Goal: Information Seeking & Learning: Learn about a topic

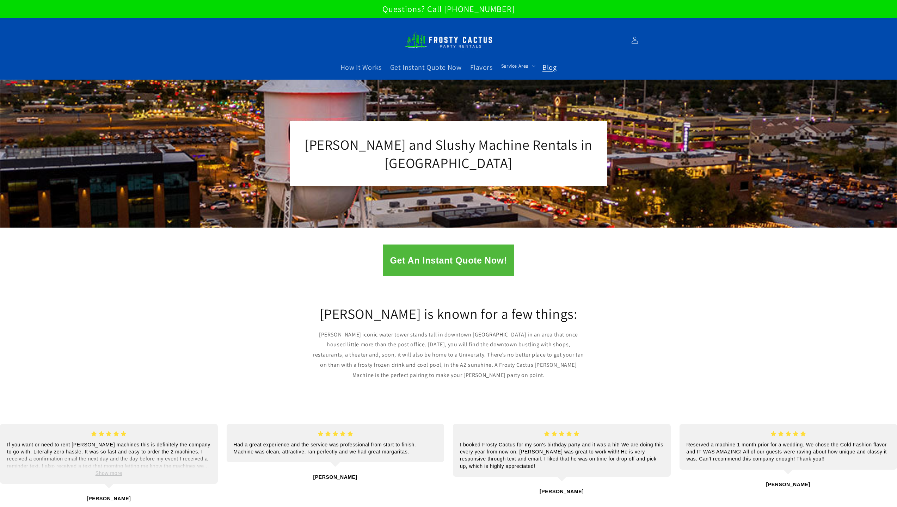
click at [550, 68] on span "Blog" at bounding box center [549, 67] width 14 height 9
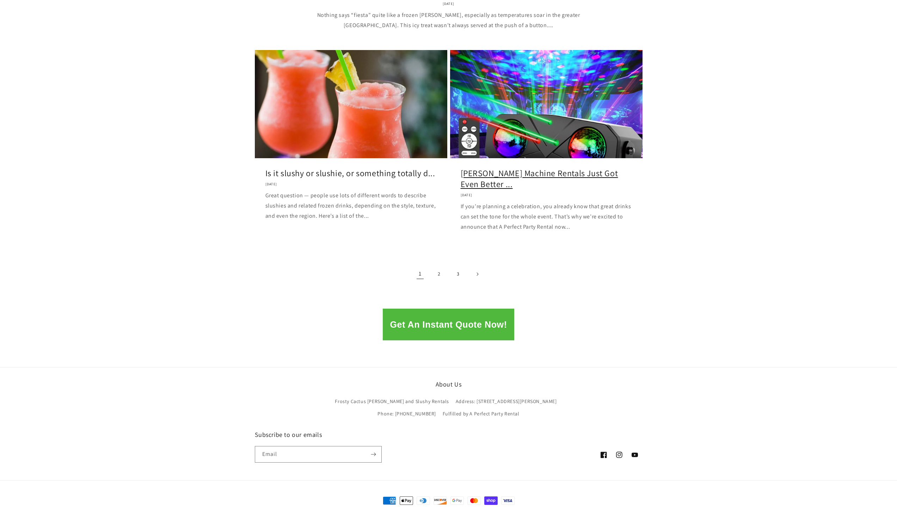
scroll to position [799, 0]
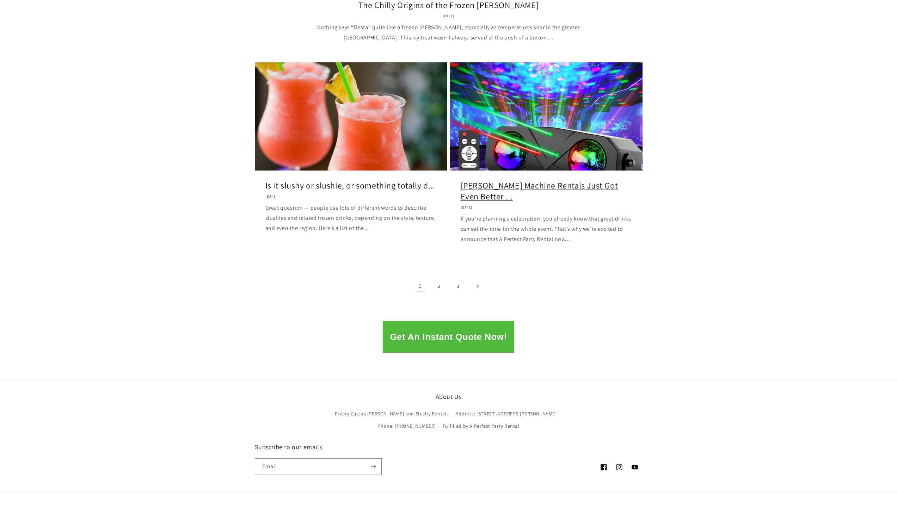
click at [547, 180] on link "Margarita Machine Rentals Just Got Even Better ..." at bounding box center [545, 191] width 171 height 22
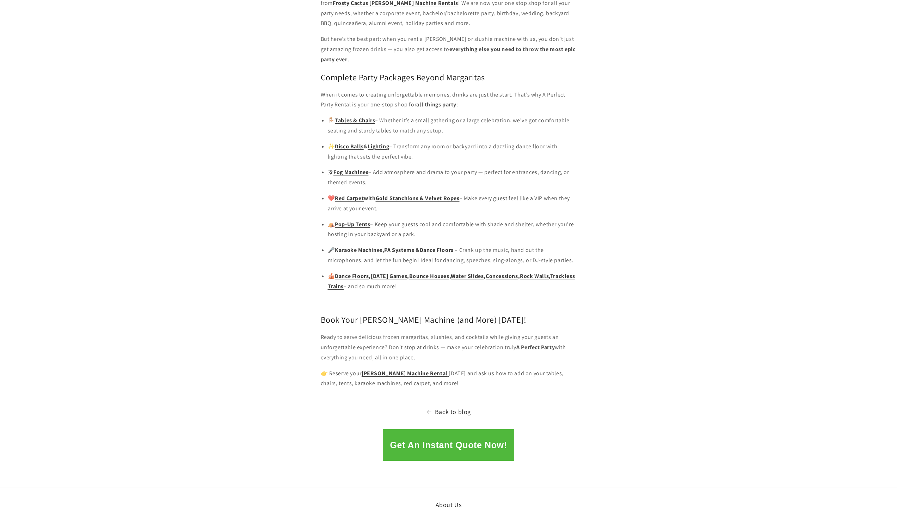
scroll to position [669, 0]
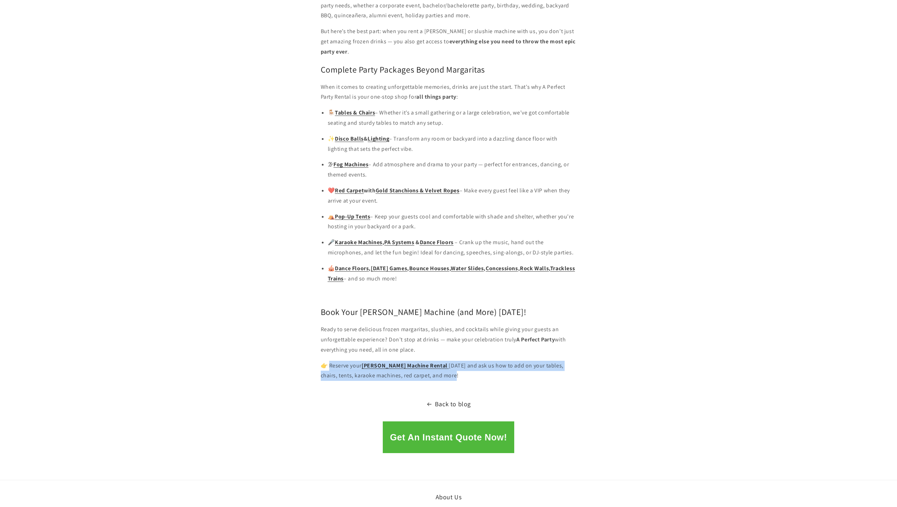
drag, startPoint x: 459, startPoint y: 357, endPoint x: 330, endPoint y: 344, distance: 129.2
click at [330, 361] on p "👉 Reserve your [PERSON_NAME] Machine Rental [DATE] and ask us how to add on you…" at bounding box center [449, 371] width 256 height 20
copy p "eserve your [PERSON_NAME] Machine Rental [DATE] and ask us how to add on your t…"
